Goal: Information Seeking & Learning: Learn about a topic

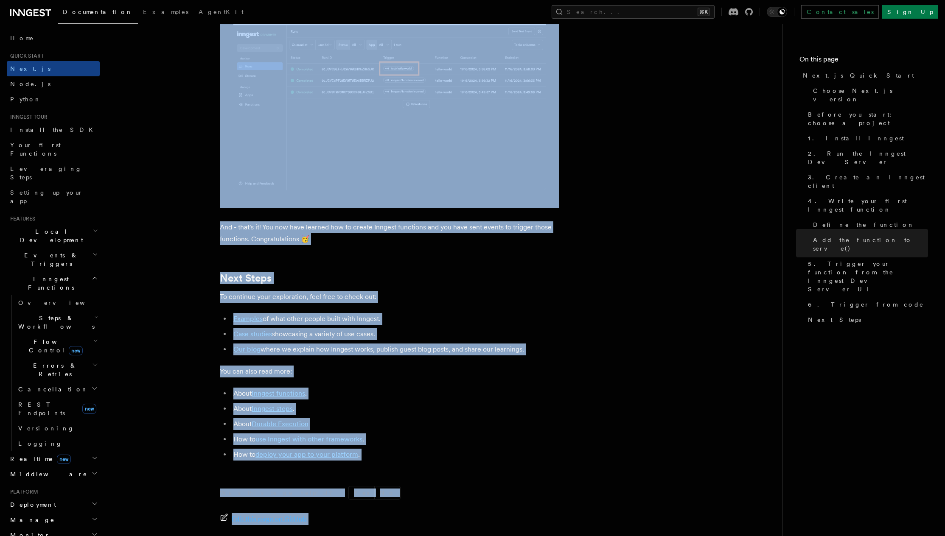
scroll to position [5179, 0]
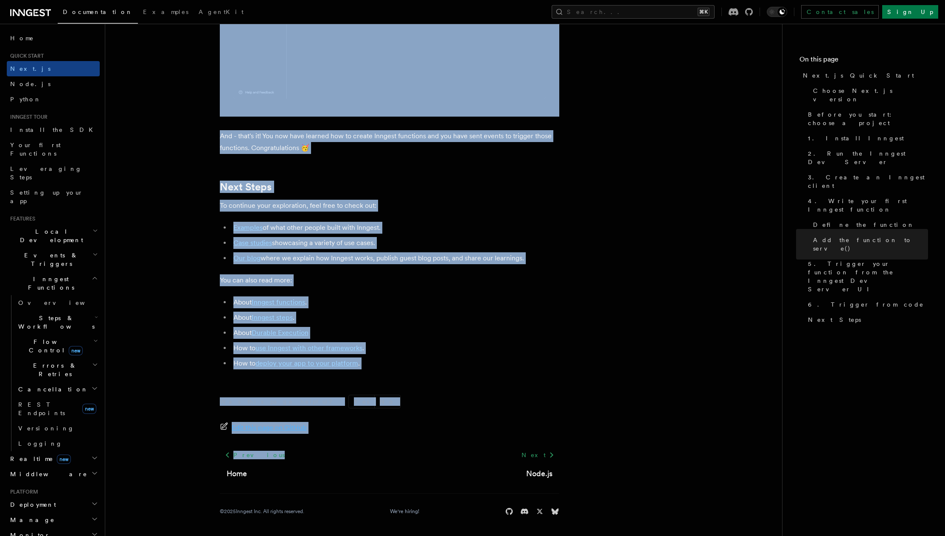
drag, startPoint x: 215, startPoint y: 40, endPoint x: 309, endPoint y: 529, distance: 498.3
click at [414, 349] on li "How to use Inngest with other frameworks ." at bounding box center [395, 348] width 328 height 12
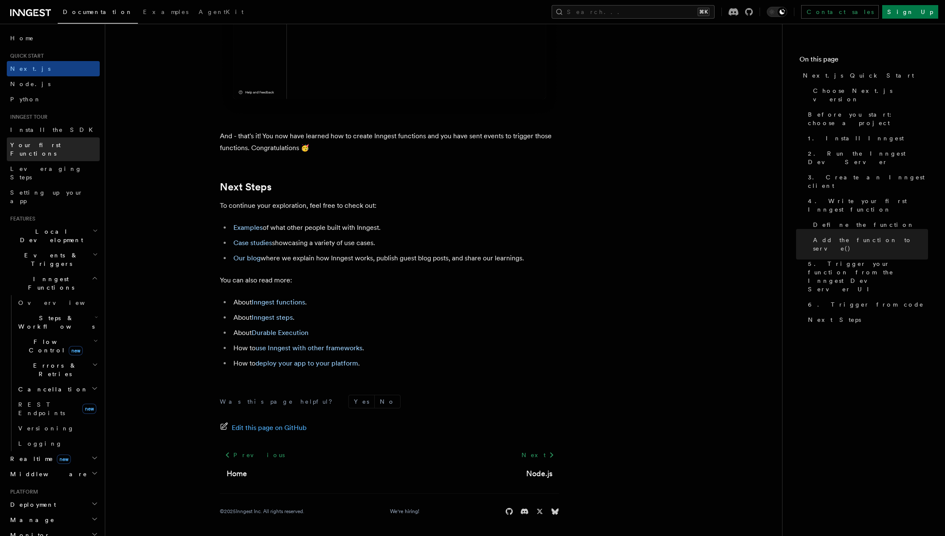
click at [45, 144] on span "Your first Functions" at bounding box center [35, 149] width 50 height 15
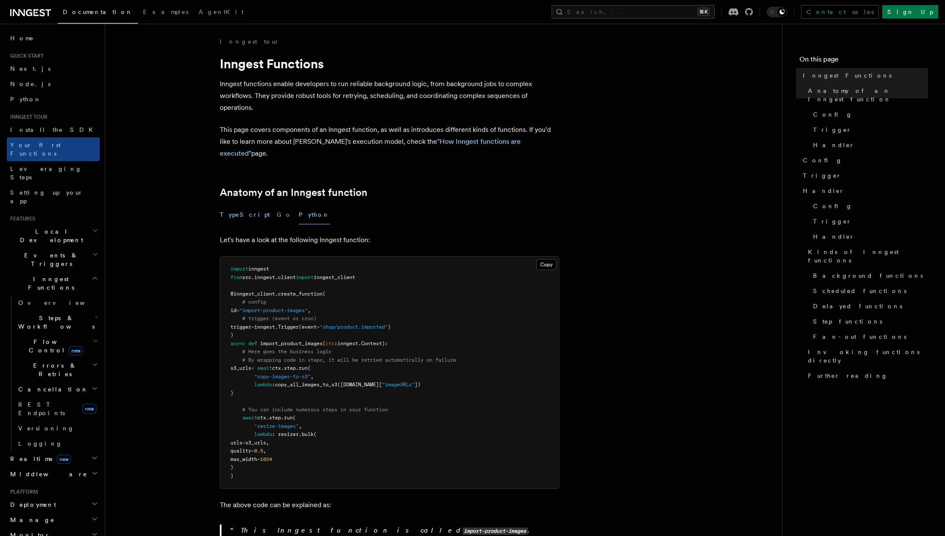
click at [239, 205] on button "TypeScript" at bounding box center [245, 214] width 50 height 19
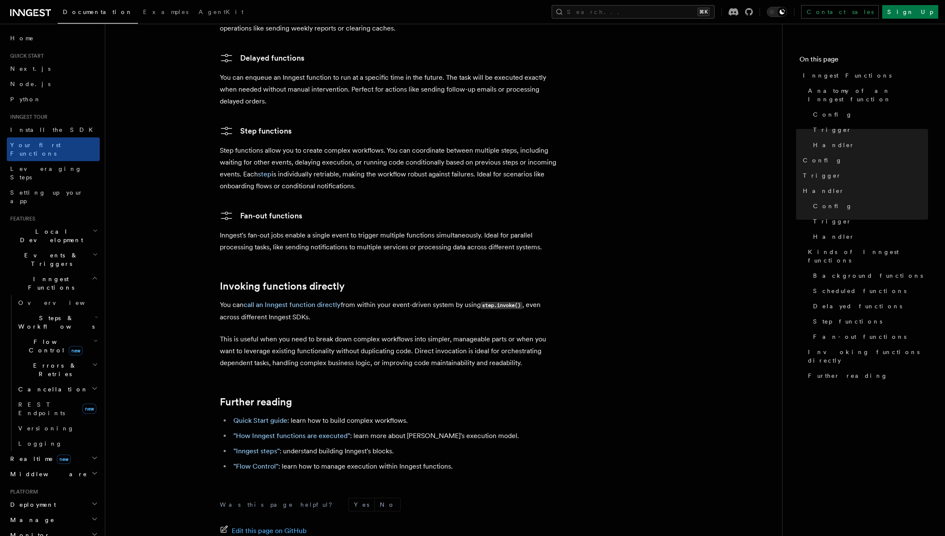
scroll to position [1476, 0]
click at [52, 227] on span "Local Development" at bounding box center [50, 235] width 86 height 17
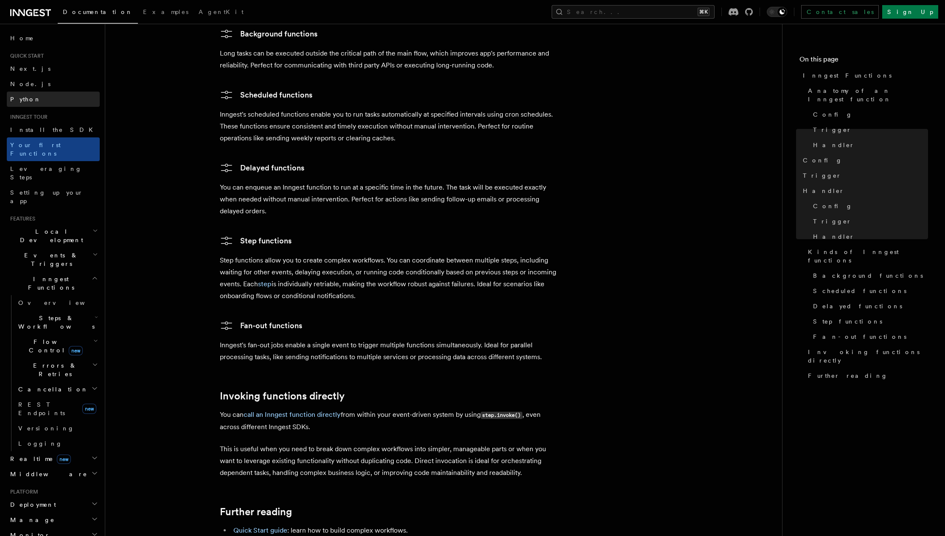
scroll to position [1360, 0]
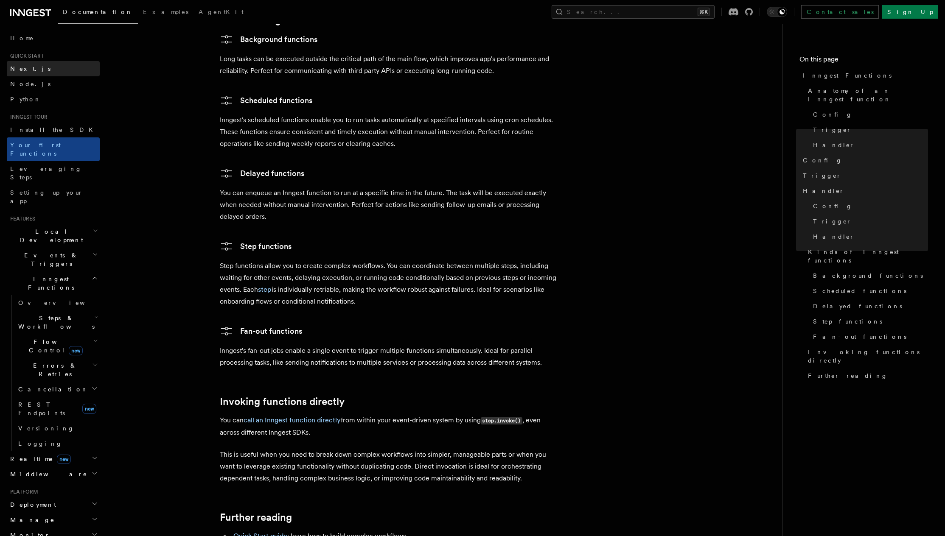
click at [40, 66] on link "Next.js" at bounding box center [53, 68] width 93 height 15
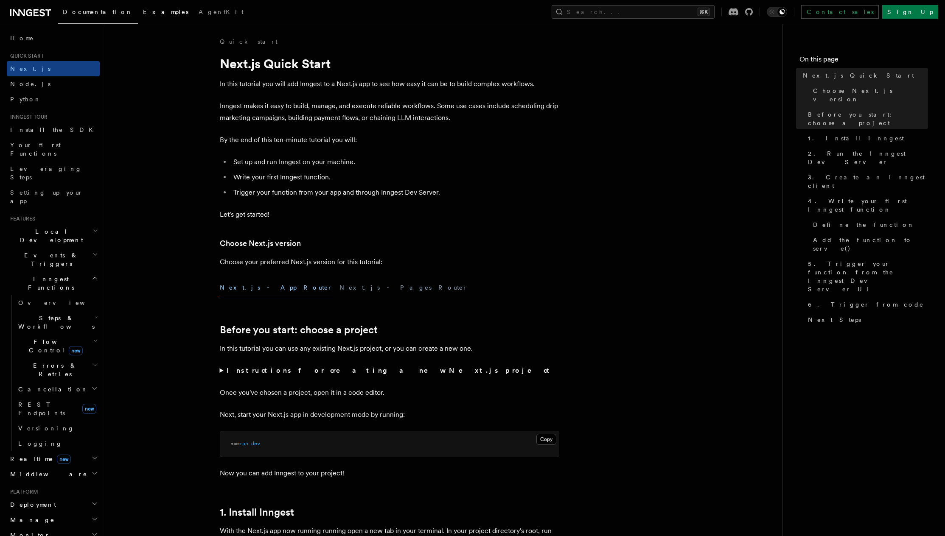
click at [143, 11] on span "Examples" at bounding box center [165, 11] width 45 height 7
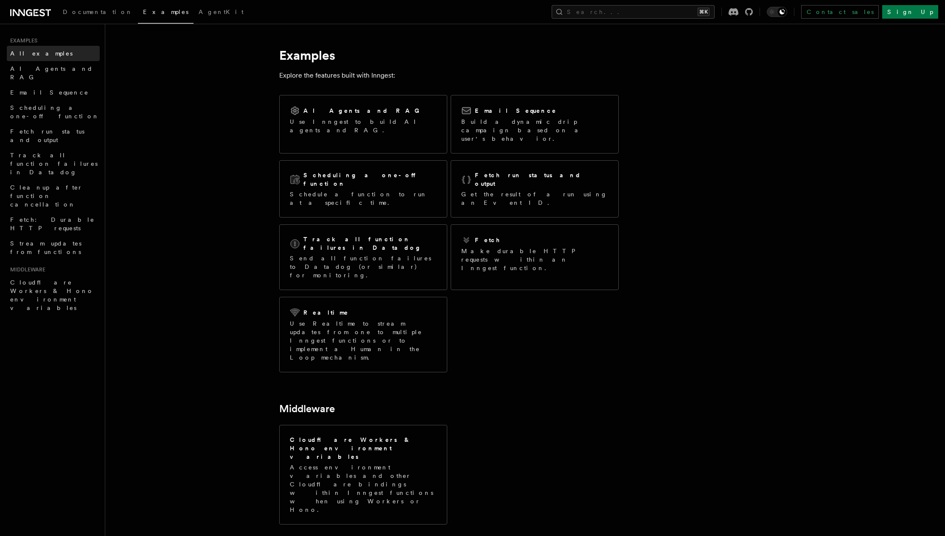
click at [38, 54] on span "All examples" at bounding box center [41, 53] width 62 height 7
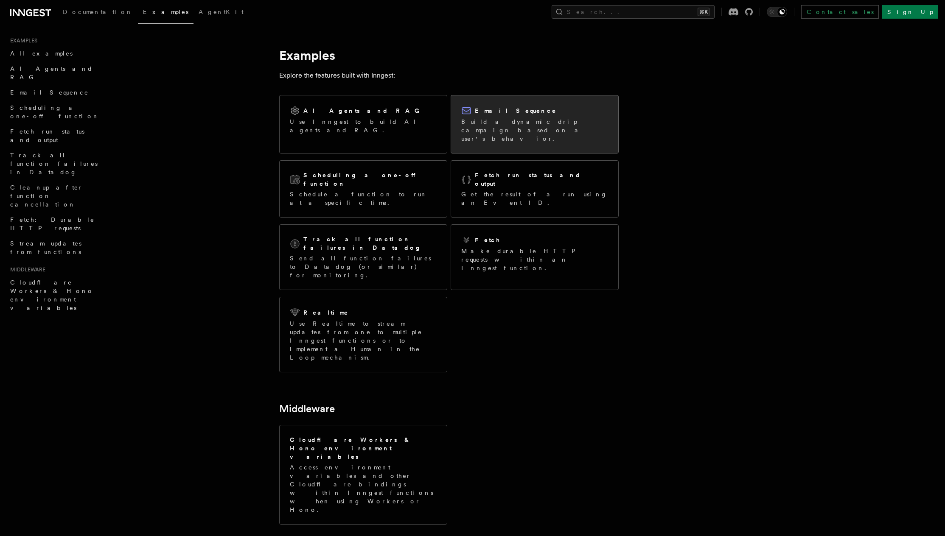
click at [531, 134] on p "Build a dynamic drip campaign based on a user's behavior." at bounding box center [534, 130] width 147 height 25
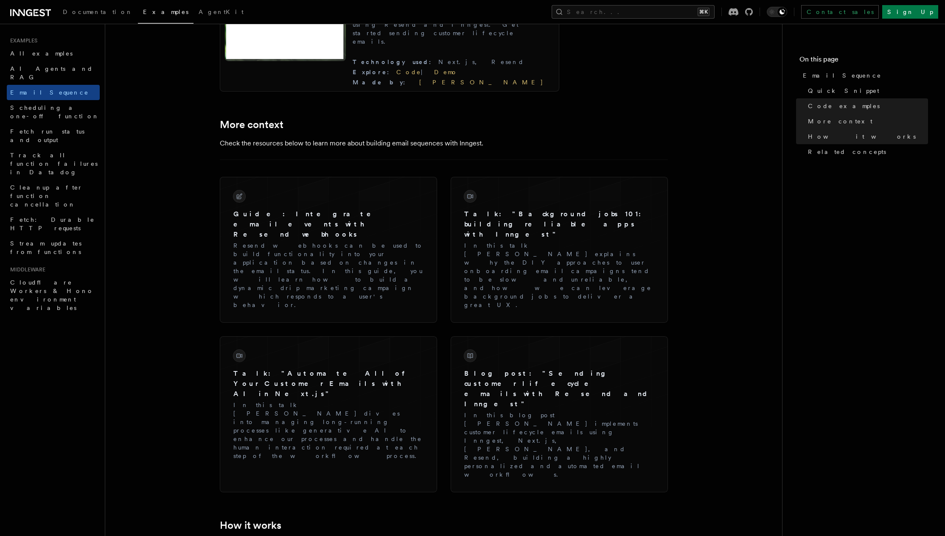
scroll to position [896, 0]
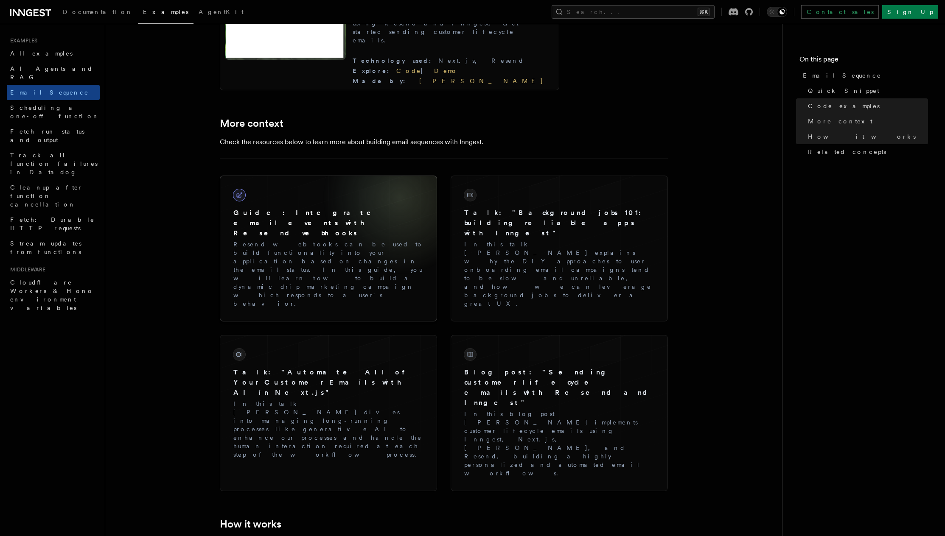
click at [399, 213] on div "Guide: Integrate email events with Resend webhooks Resend webhooks can be used …" at bounding box center [329, 248] width 204 height 132
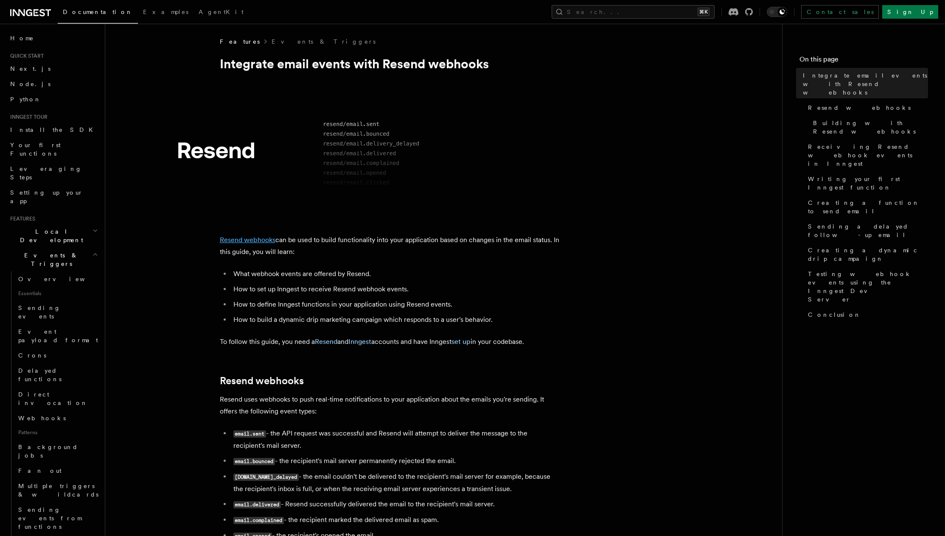
click at [244, 240] on link "Resend webhooks" at bounding box center [248, 240] width 56 height 8
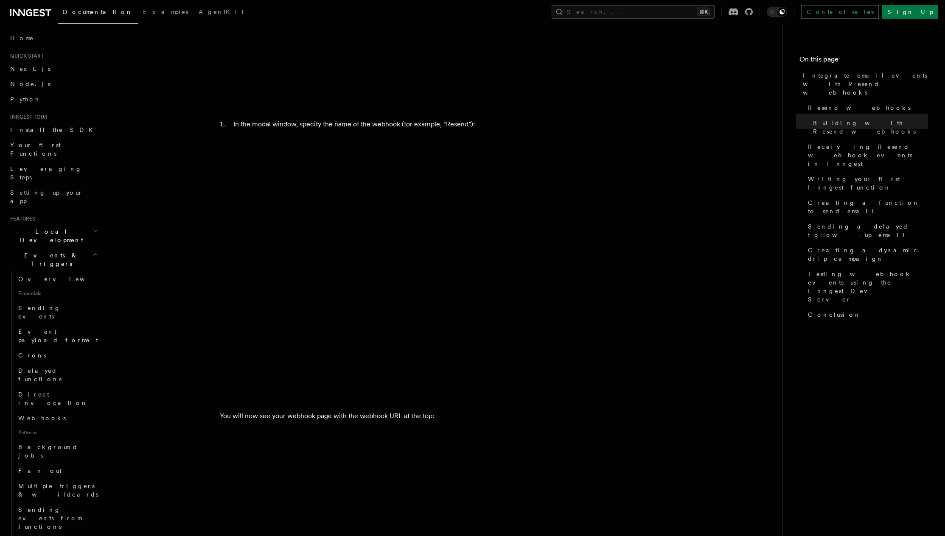
scroll to position [1075, 0]
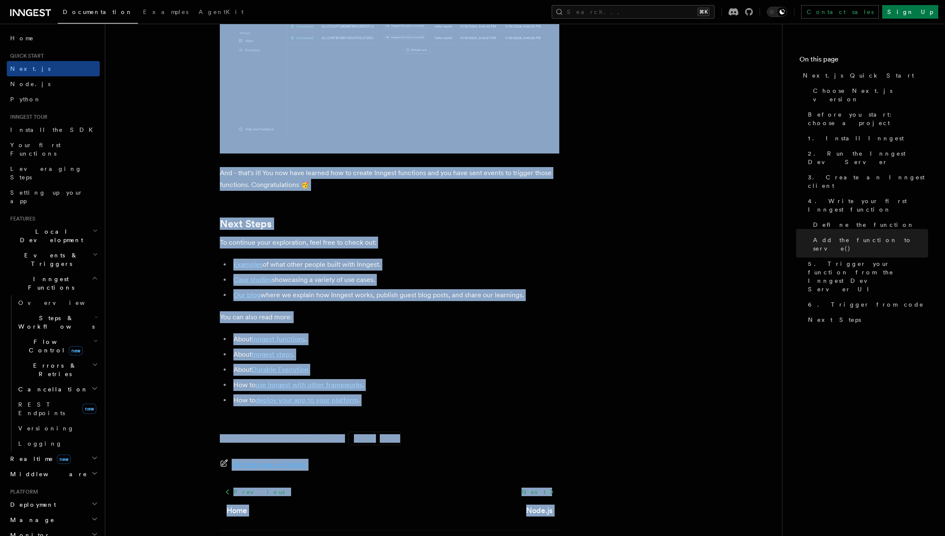
scroll to position [5179, 0]
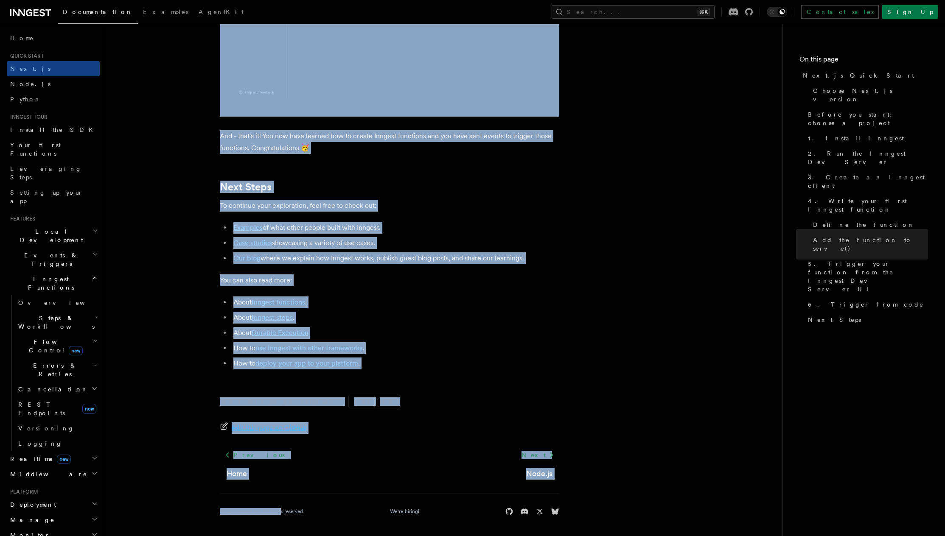
drag, startPoint x: 212, startPoint y: 61, endPoint x: 318, endPoint y: 502, distance: 453.8
click at [374, 412] on footer "Was this page helpful? Yes No Edit this page on GitHub Previous Home Next Node.…" at bounding box center [389, 455] width 339 height 121
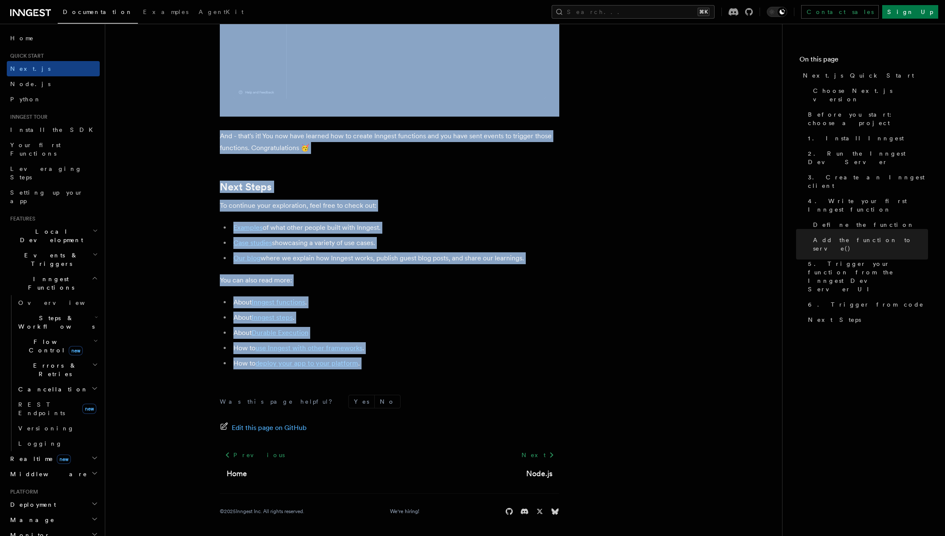
drag, startPoint x: 218, startPoint y: 42, endPoint x: 340, endPoint y: 375, distance: 354.8
copy article "Quick start Next.js Quick Start In this tutorial you will add Inngest to a Next…"
click at [51, 467] on h2 "Middleware" at bounding box center [53, 474] width 93 height 15
click at [59, 502] on span "Creating middleware" at bounding box center [54, 509] width 72 height 15
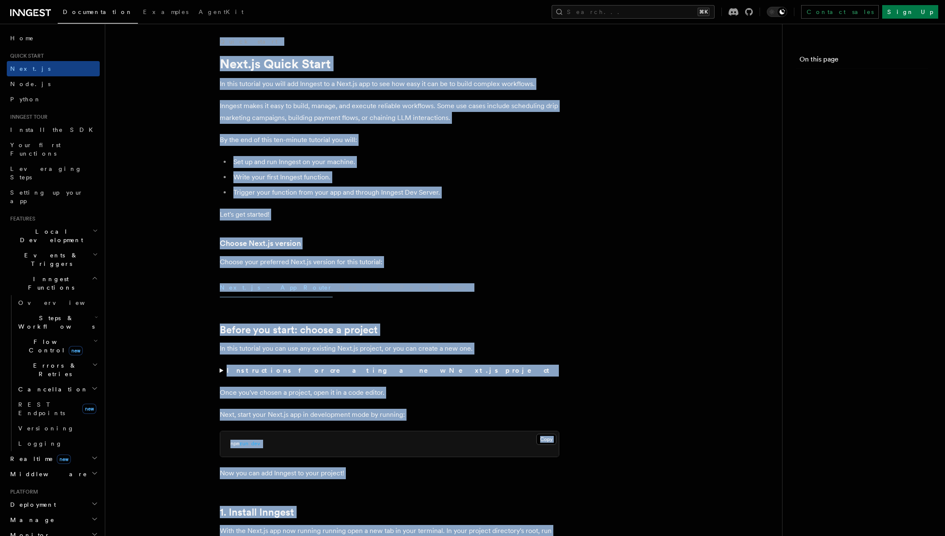
scroll to position [5179, 0]
